Goal: Register for event/course

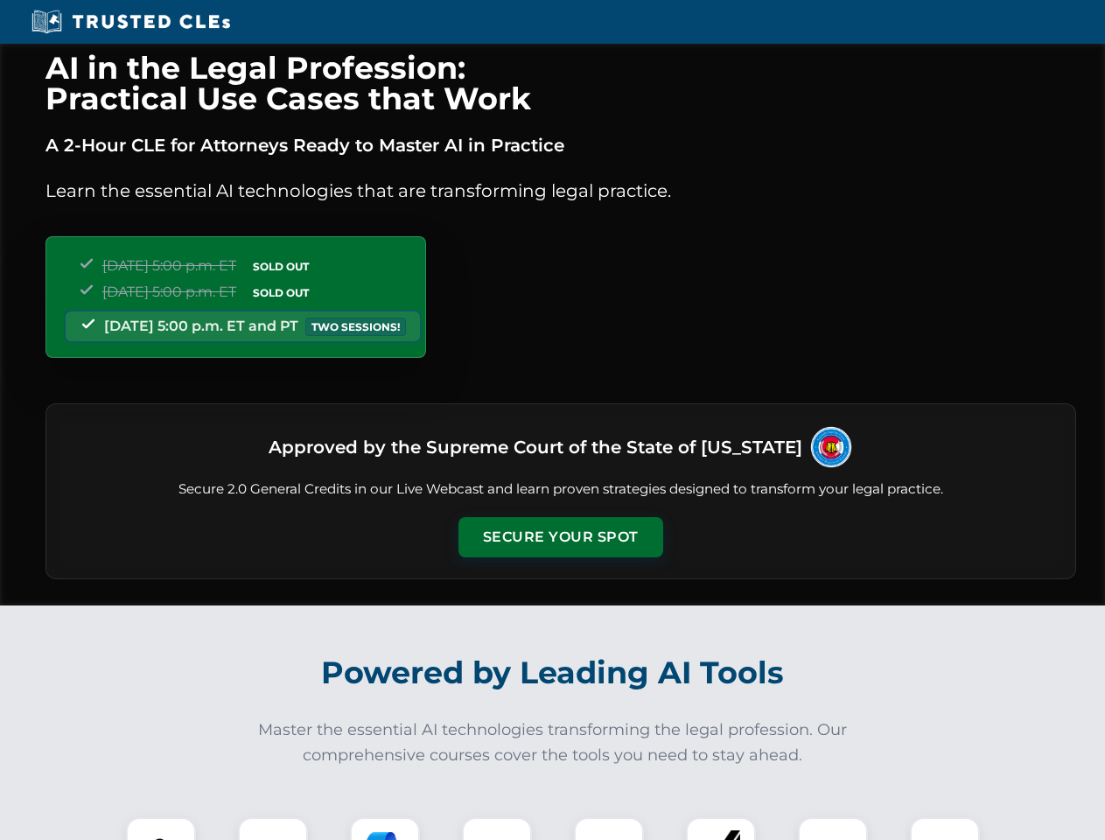
click at [560, 537] on button "Secure Your Spot" at bounding box center [560, 537] width 205 height 40
click at [161, 828] on img at bounding box center [161, 851] width 51 height 51
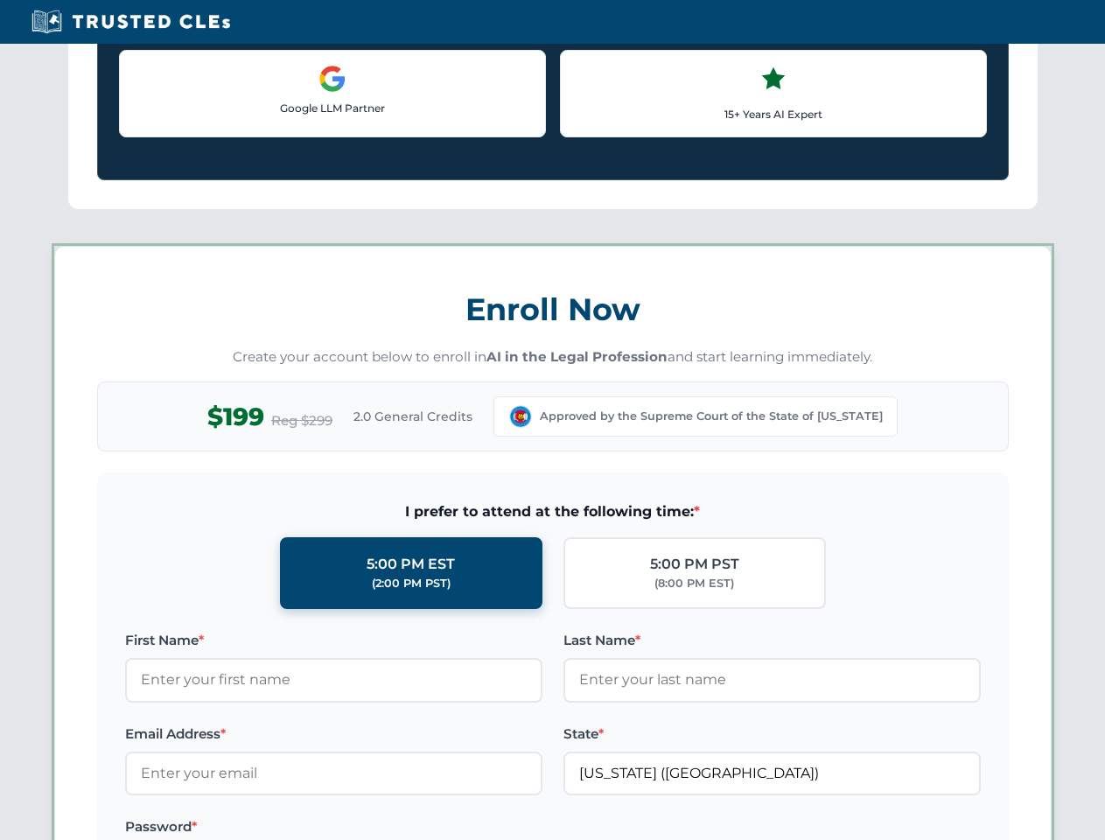
click at [385, 828] on label "Password *" at bounding box center [333, 826] width 417 height 21
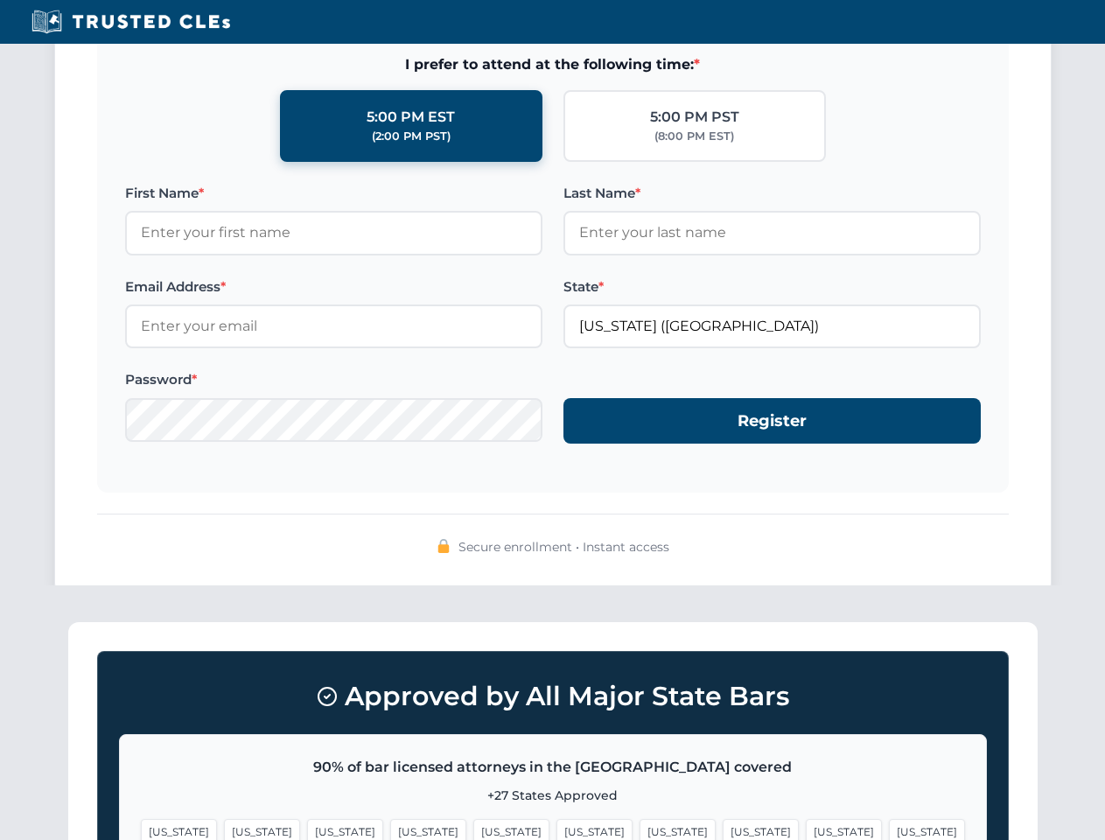
click at [805, 828] on span "[US_STATE]" at bounding box center [843, 831] width 76 height 25
